Goal: Task Accomplishment & Management: Use online tool/utility

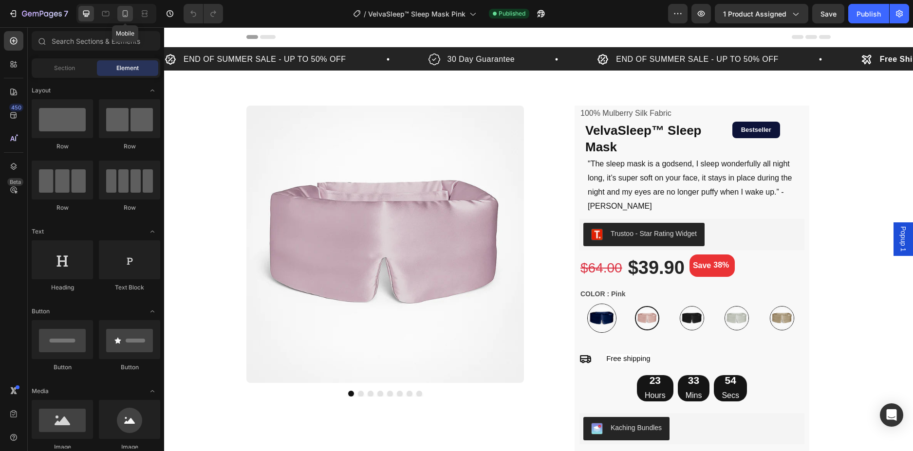
click at [123, 14] on icon at bounding box center [125, 13] width 5 height 7
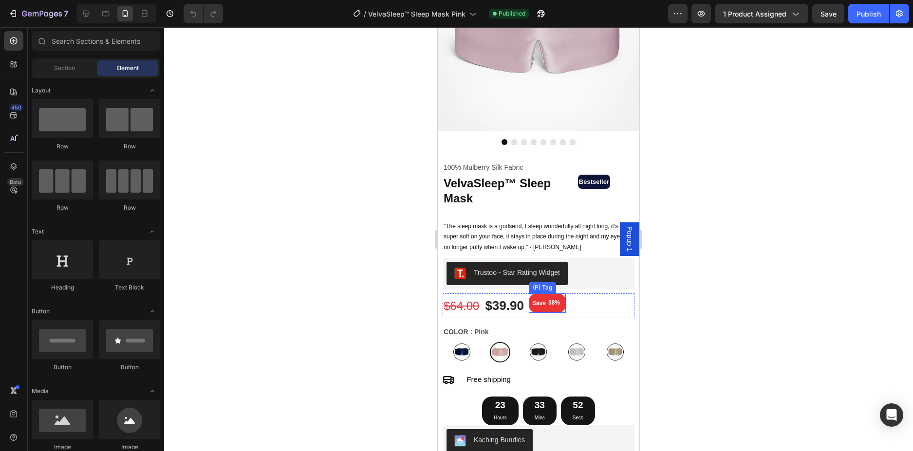
scroll to position [146, 0]
click at [607, 406] on div "23 Hours 33 Mins 51 Secs" at bounding box center [539, 410] width 192 height 29
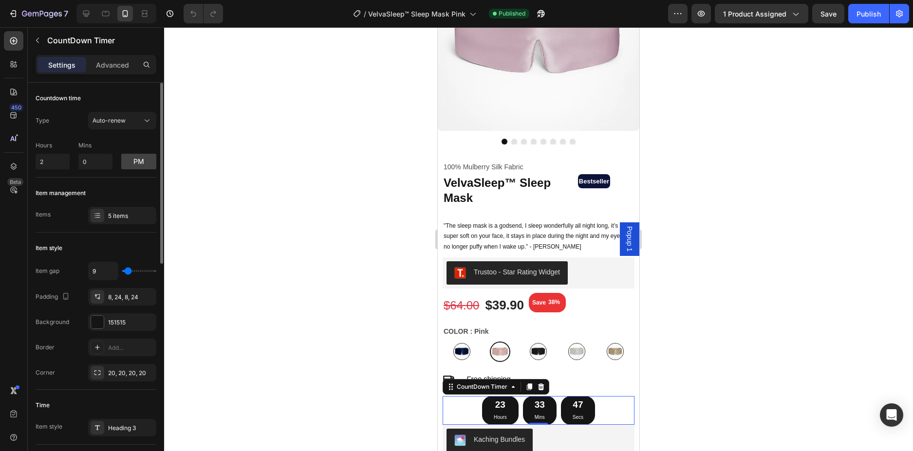
type input "0"
click at [126, 272] on input "range" at bounding box center [139, 271] width 34 height 2
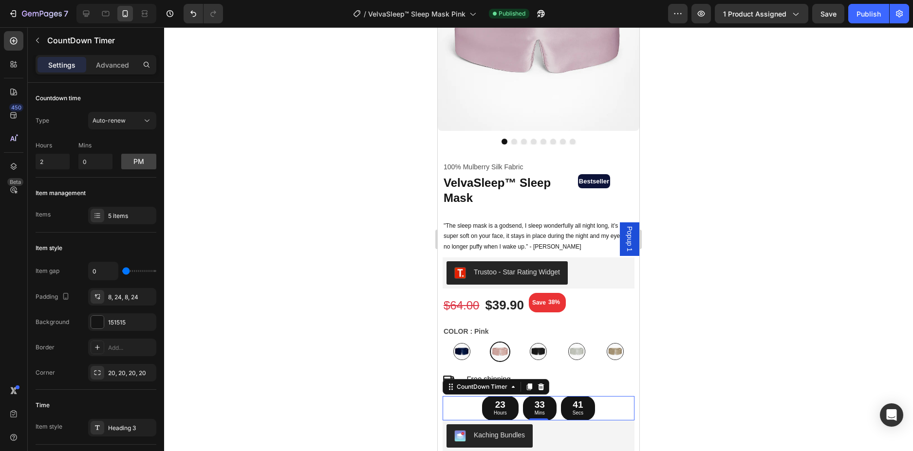
click at [781, 328] on div at bounding box center [538, 239] width 749 height 424
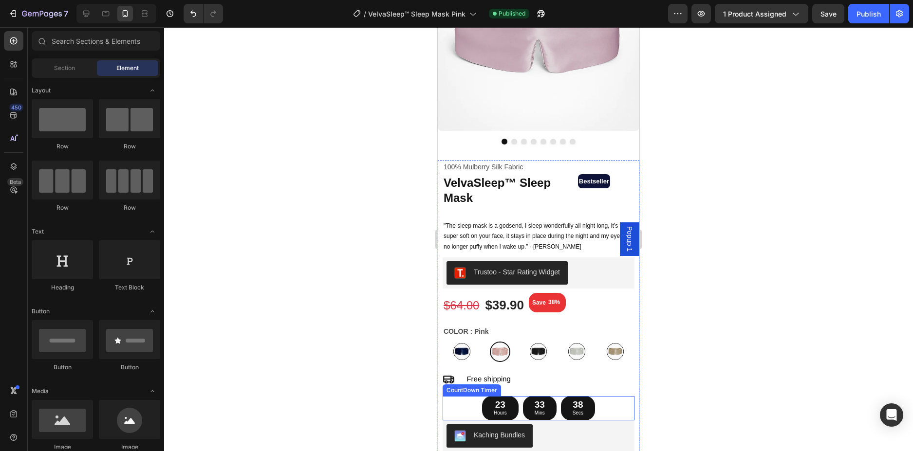
click at [604, 407] on div "23 Hours 33 Mins 38 Secs" at bounding box center [539, 408] width 192 height 24
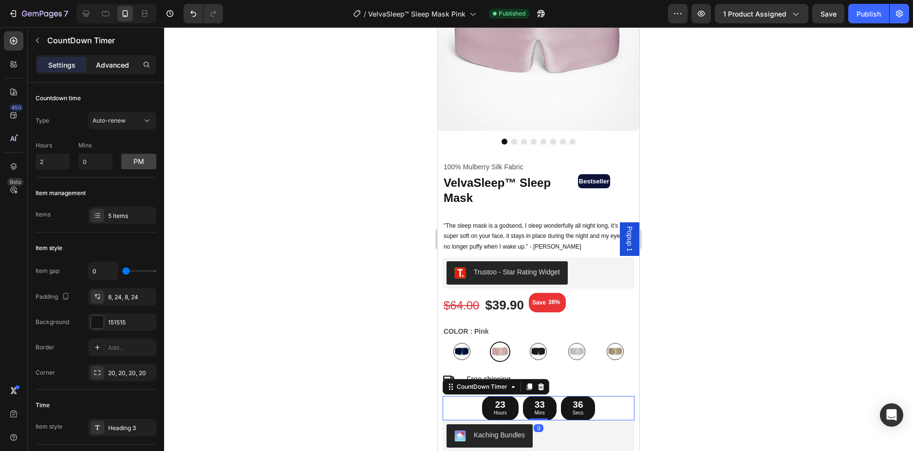
click at [124, 61] on p "Advanced" at bounding box center [112, 65] width 33 height 10
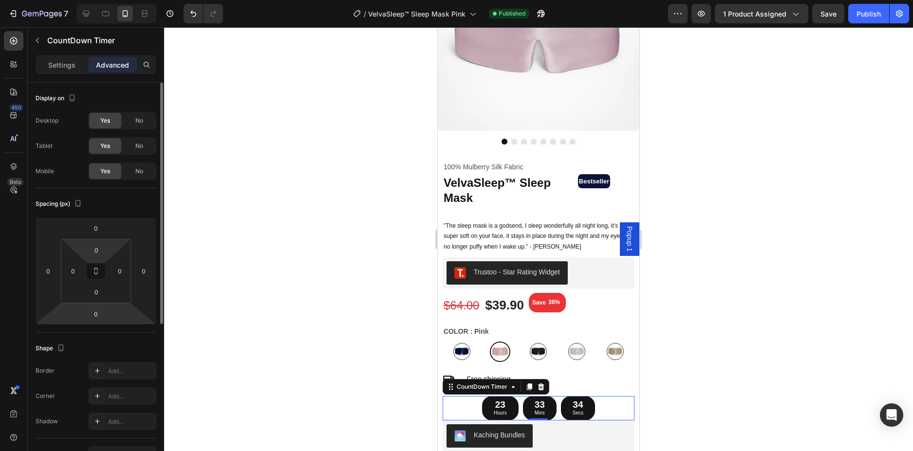
scroll to position [49, 0]
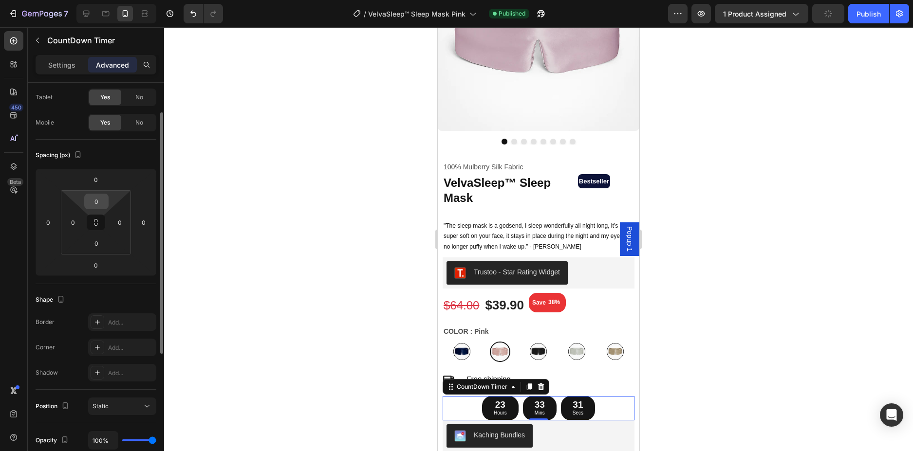
click at [98, 198] on input "0" at bounding box center [96, 201] width 19 height 15
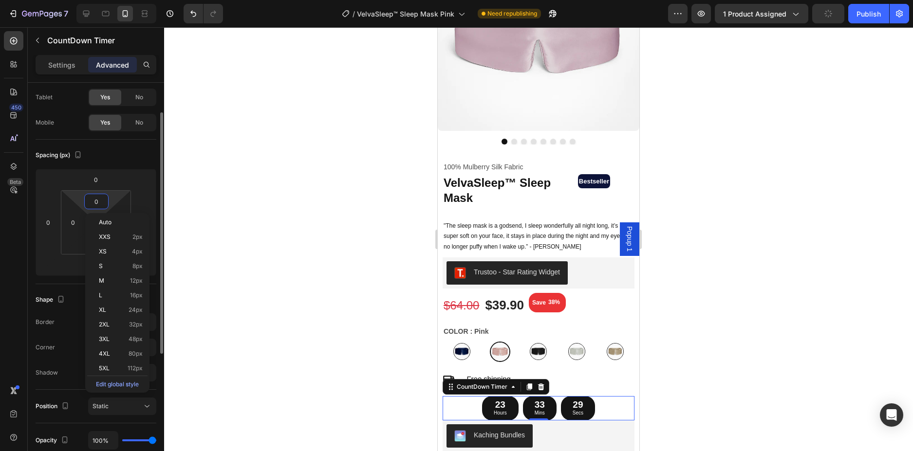
type input "2"
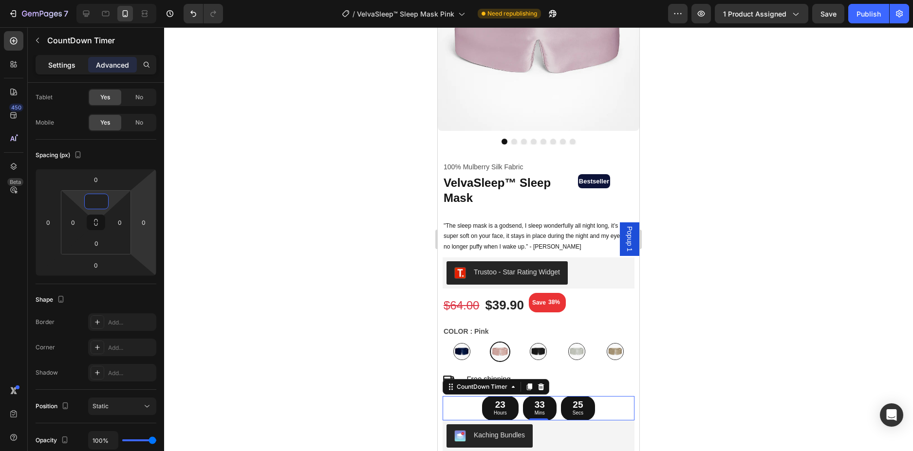
click at [50, 68] on p "Settings" at bounding box center [61, 65] width 27 height 10
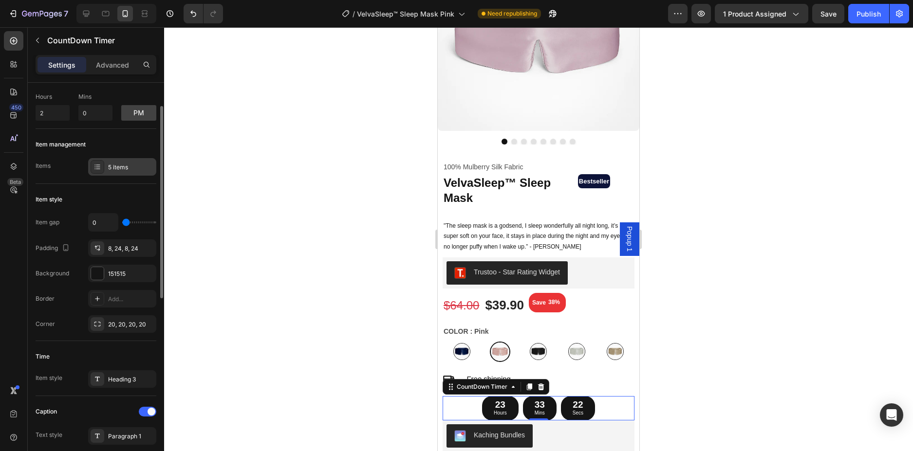
click at [128, 164] on div "5 items" at bounding box center [131, 167] width 46 height 9
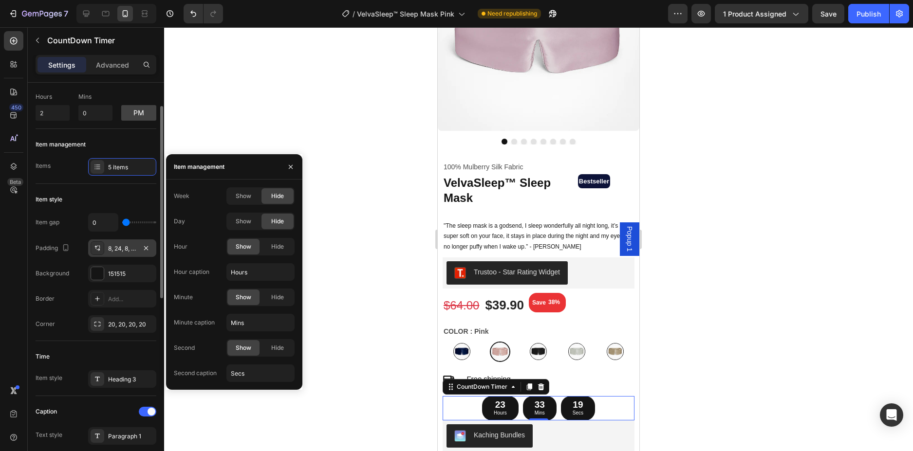
click at [122, 248] on div "8, 24, 8, 24" at bounding box center [122, 248] width 28 height 9
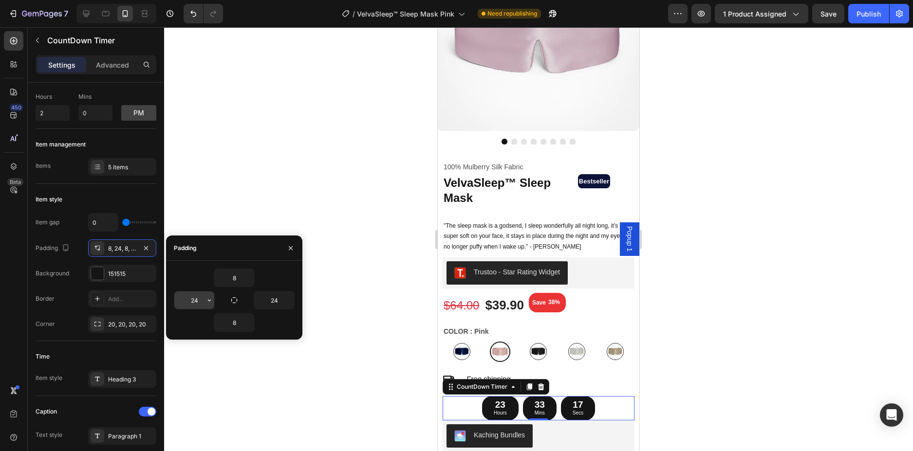
click at [195, 299] on input "24" at bounding box center [194, 301] width 40 height 18
click at [235, 274] on input "8" at bounding box center [234, 278] width 40 height 18
type input "10"
click at [239, 325] on input "8" at bounding box center [234, 323] width 40 height 18
type input "10"
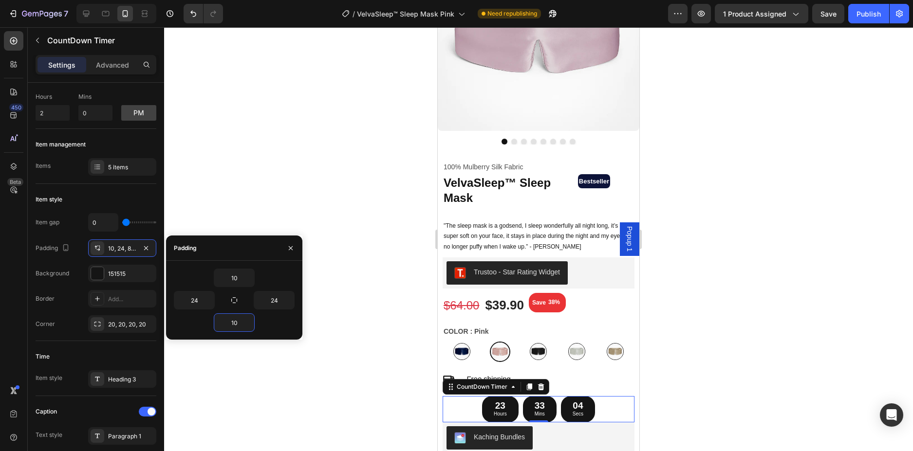
click at [751, 295] on div at bounding box center [538, 239] width 749 height 424
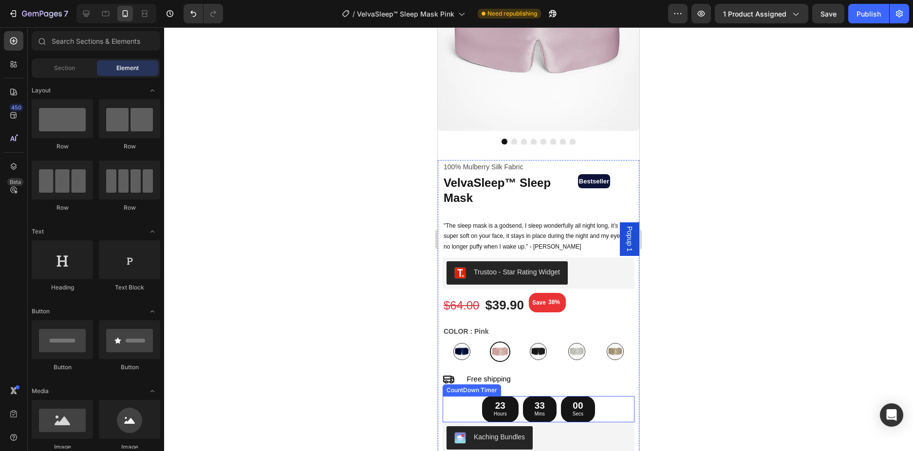
click at [518, 407] on div "23 Hours 33 Mins 00 Secs" at bounding box center [538, 409] width 113 height 26
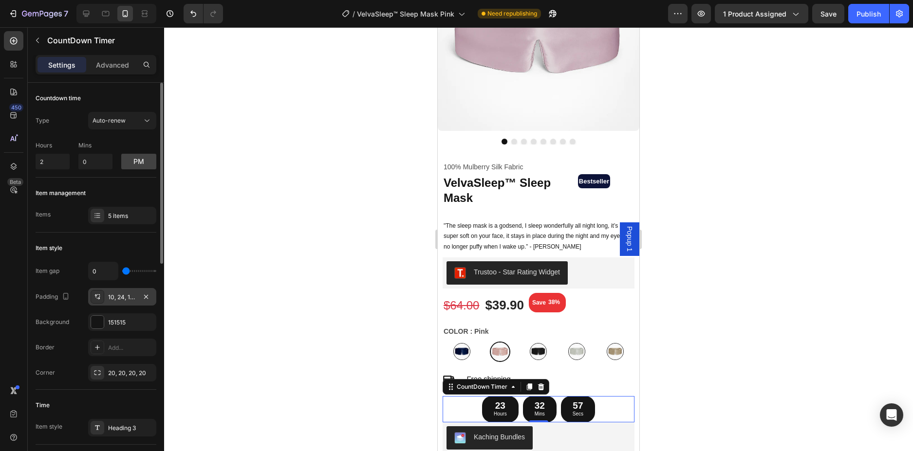
click at [121, 301] on div "10, 24, 10, 24" at bounding box center [122, 297] width 28 height 9
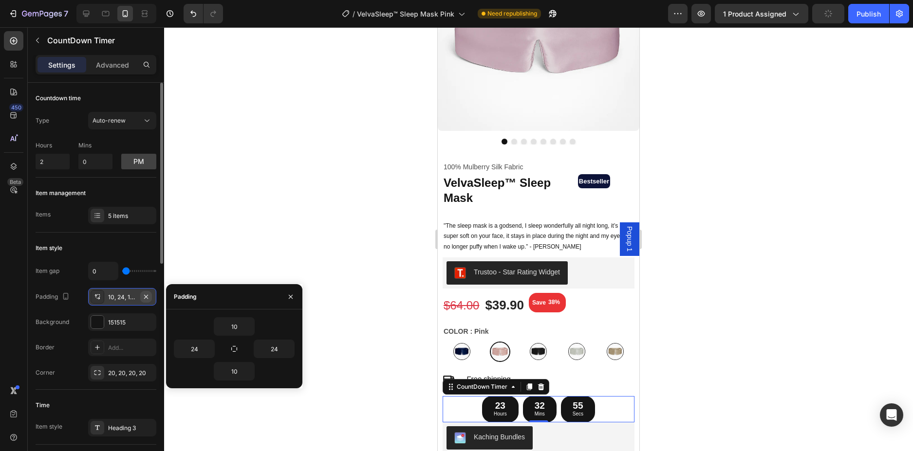
click at [148, 293] on icon "button" at bounding box center [146, 297] width 8 height 8
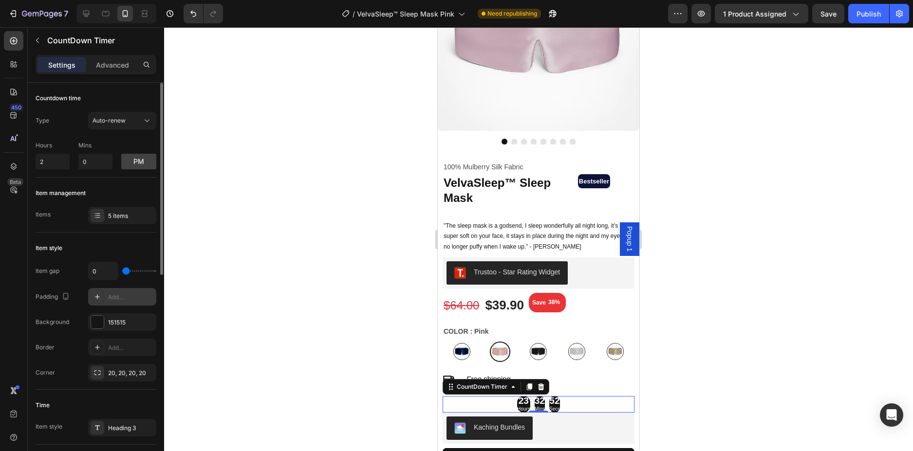
click at [94, 293] on icon at bounding box center [97, 297] width 8 height 8
type input "8"
type input "24"
type input "8"
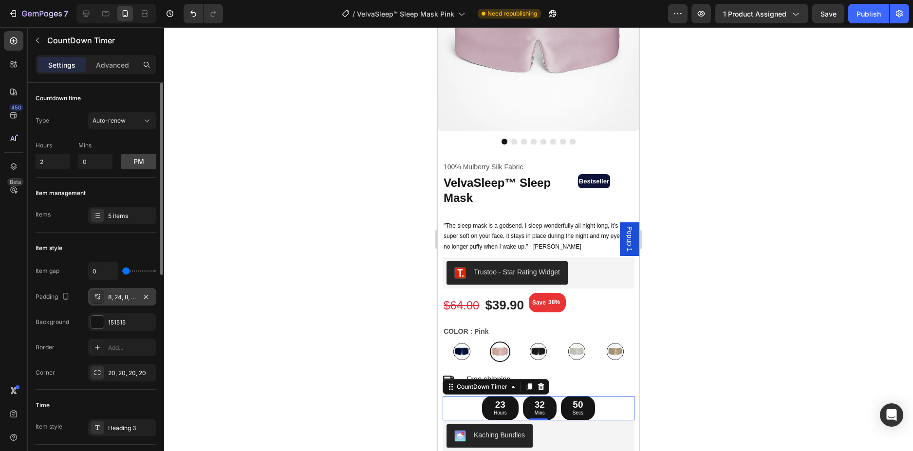
click at [273, 238] on div at bounding box center [538, 239] width 749 height 424
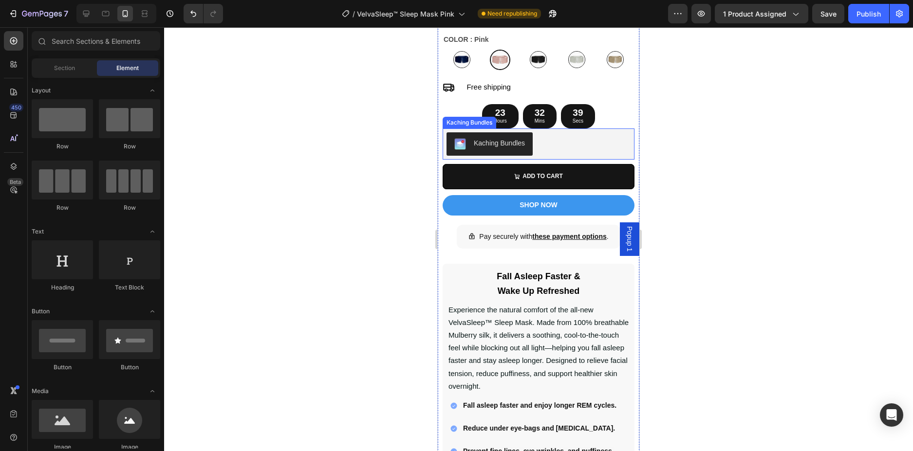
scroll to position [390, 0]
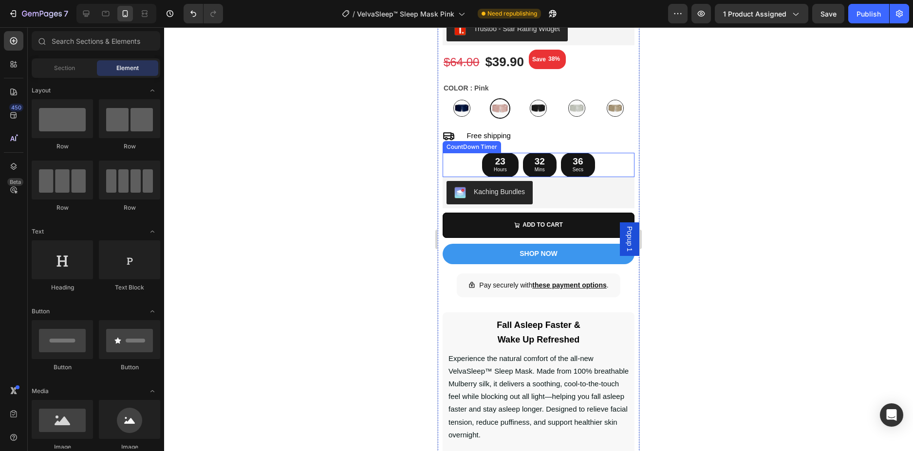
click at [617, 154] on div "23 Hours 32 Mins 36 Secs" at bounding box center [539, 165] width 192 height 24
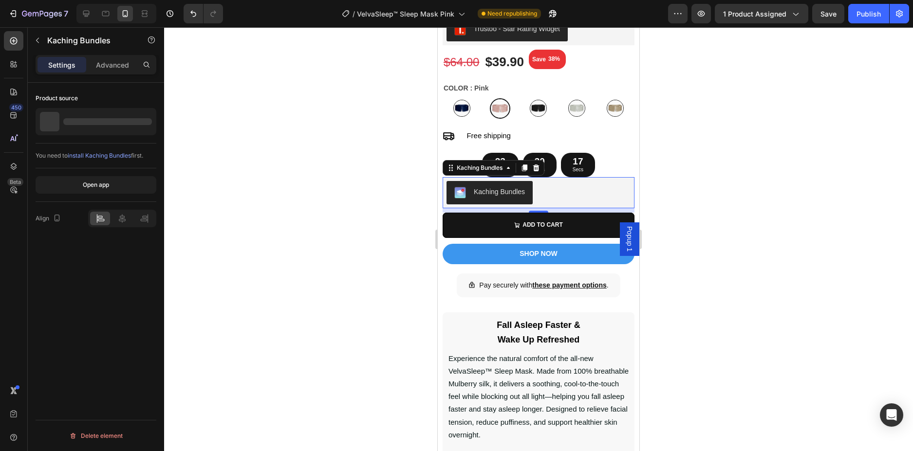
click at [560, 184] on div "Kaching Bundles" at bounding box center [539, 192] width 184 height 23
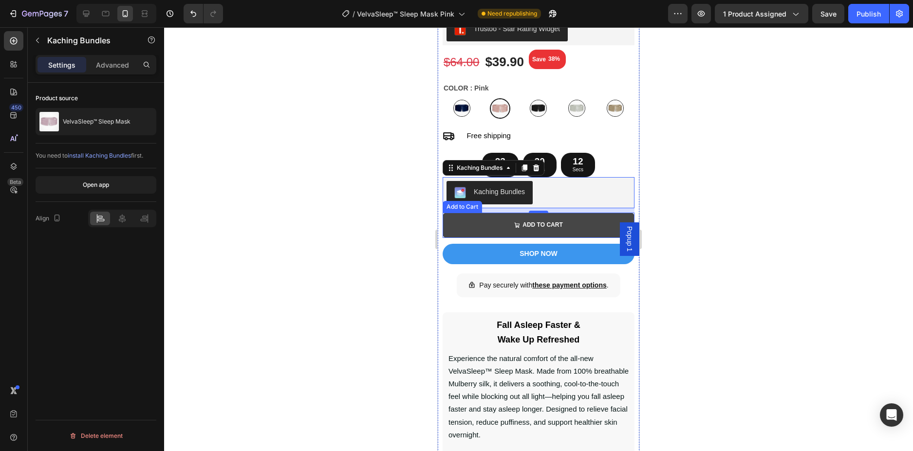
click at [448, 226] on button "ADD TO CART" at bounding box center [539, 225] width 192 height 25
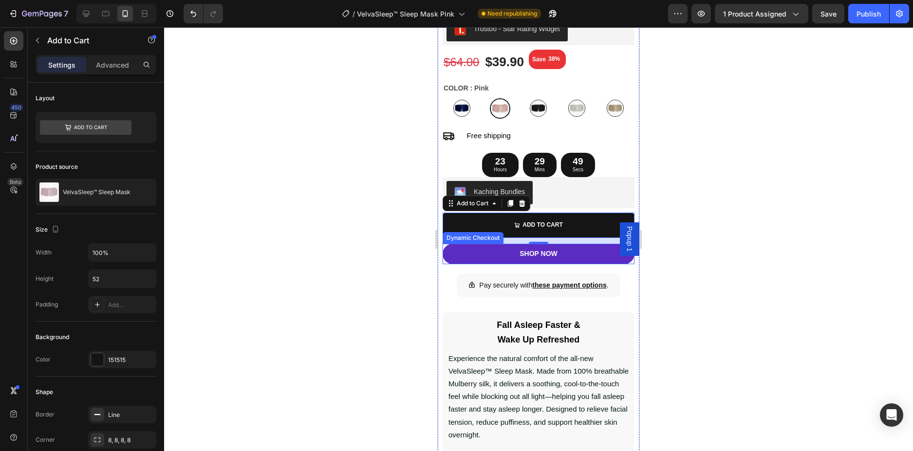
click at [444, 244] on button "SHOP NOW" at bounding box center [539, 254] width 192 height 20
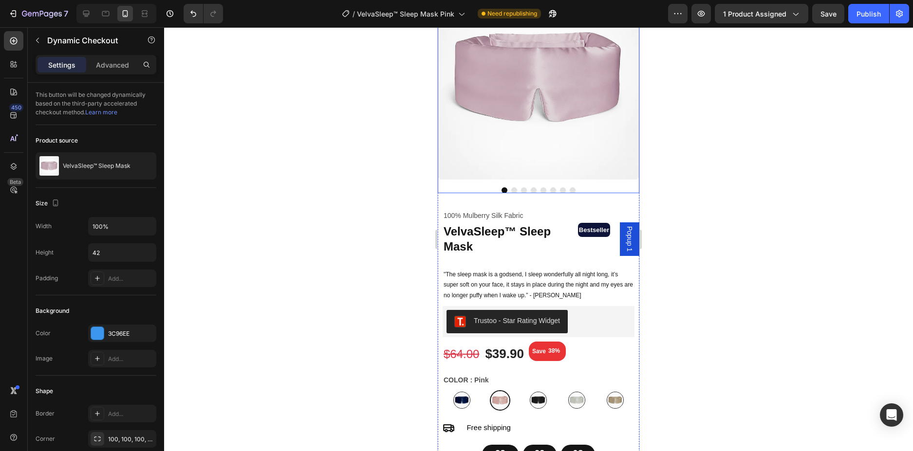
scroll to position [0, 0]
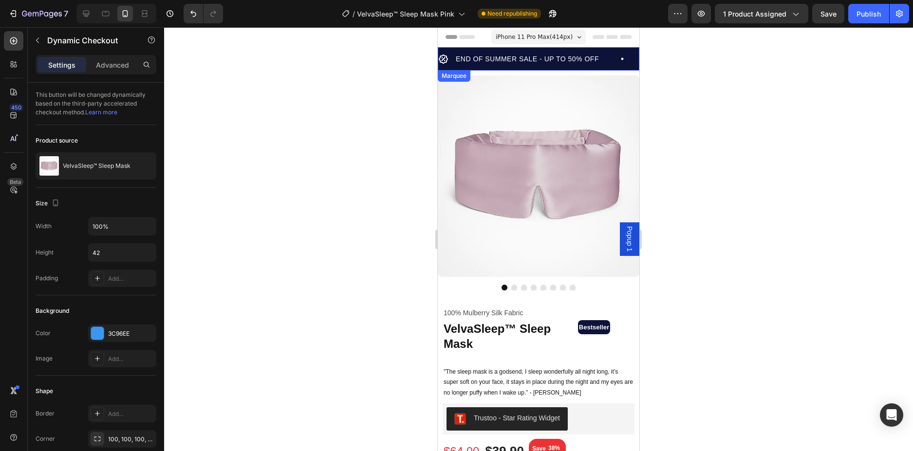
click at [515, 50] on div "END OF SUMMER SALE - UP TO 50% OFF Item List 30 Day Guarantee Item List END OF …" at bounding box center [539, 58] width 202 height 23
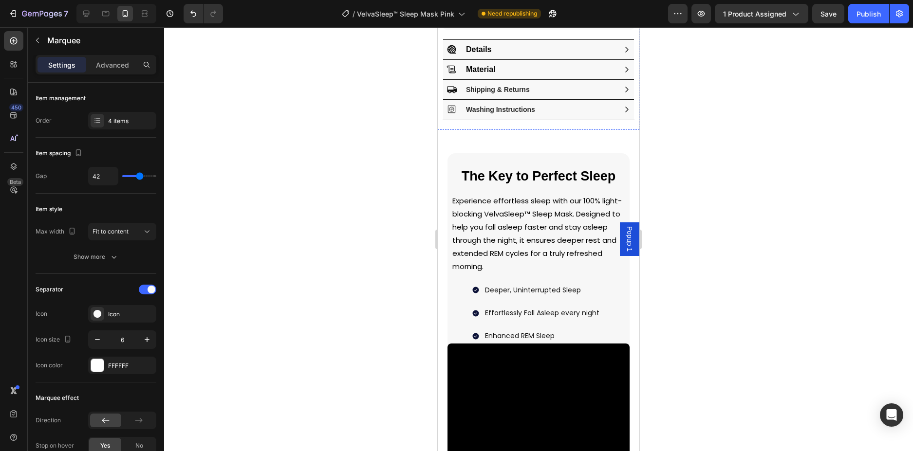
scroll to position [974, 0]
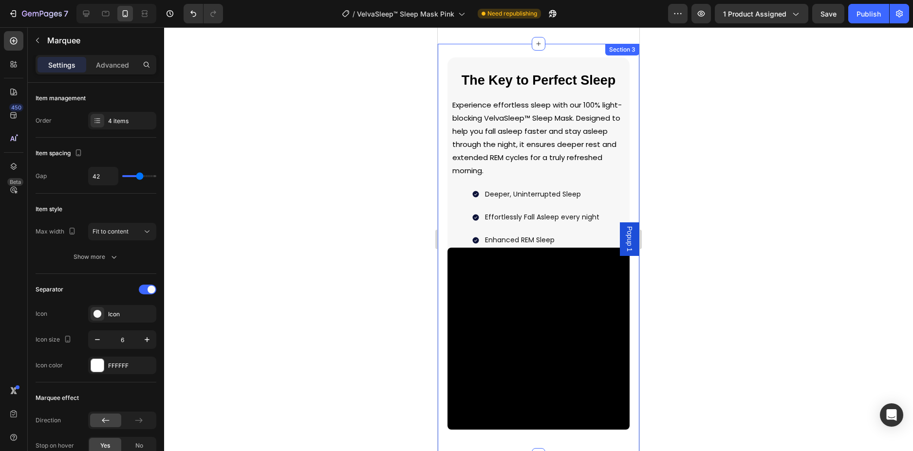
click at [585, 46] on div "The Key to Perfect Sleep Heading Experience effortless sleep with our 100% ligh…" at bounding box center [539, 250] width 202 height 412
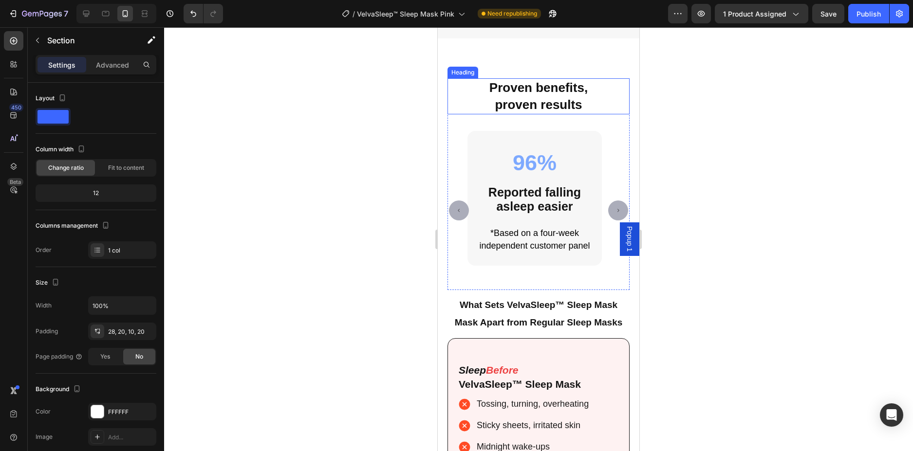
scroll to position [2143, 0]
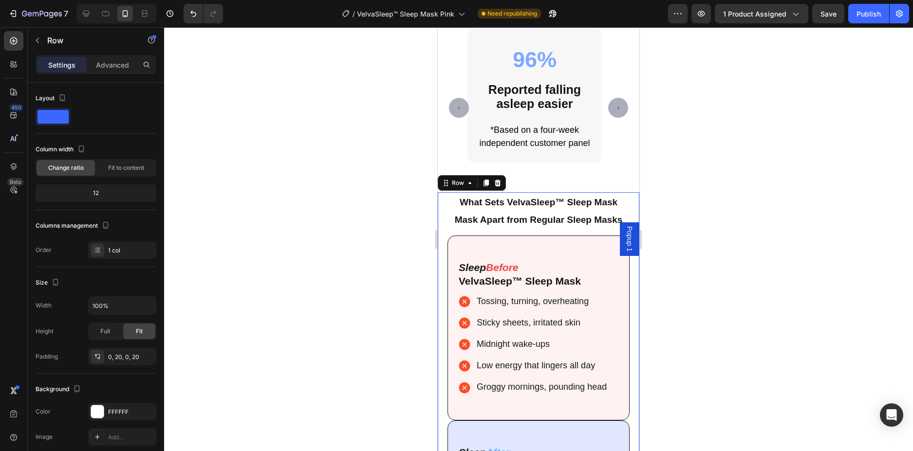
click at [628, 204] on div "What Sets VelvaSleep™ Sleep Mask Mask Apart from Regular Sleep Masks Heading Sl…" at bounding box center [539, 405] width 202 height 426
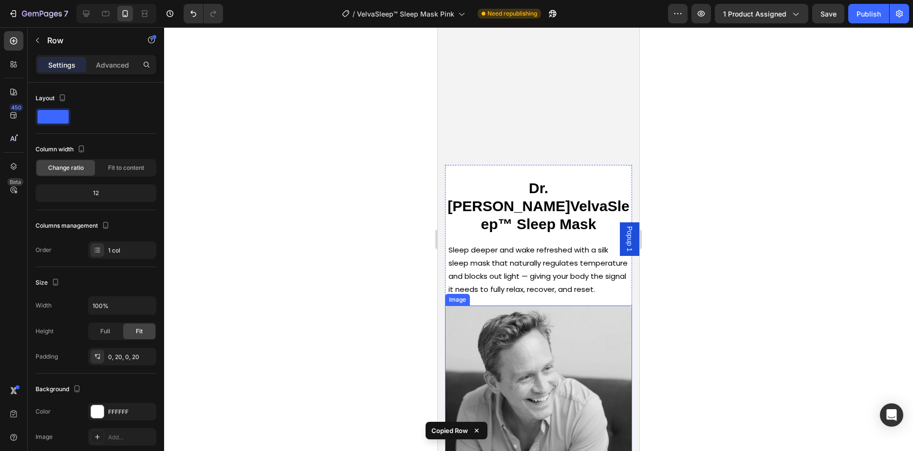
scroll to position [2824, 0]
